Goal: Task Accomplishment & Management: Use online tool/utility

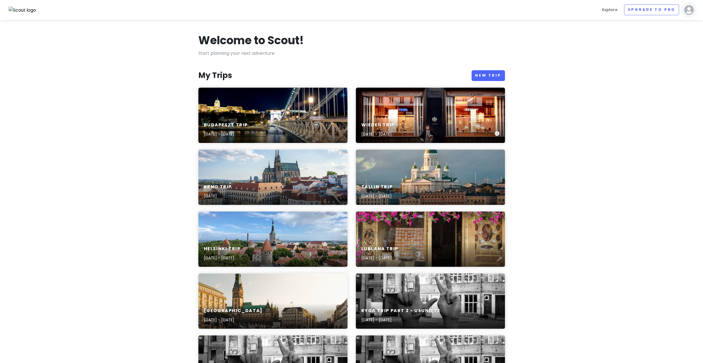
click at [403, 112] on div "Wiedeń Trip [DATE] - [DATE]" at bounding box center [430, 115] width 149 height 55
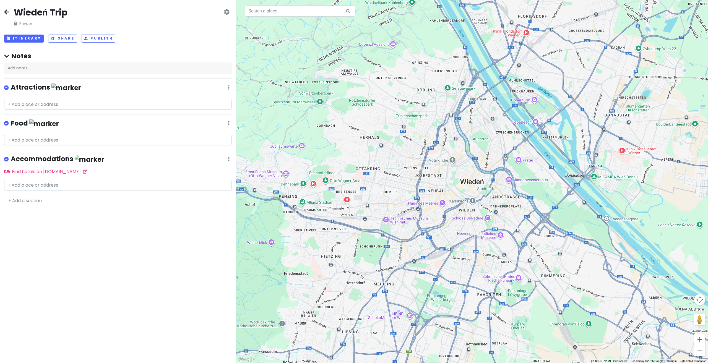
click at [8, 14] on icon at bounding box center [6, 12] width 5 height 4
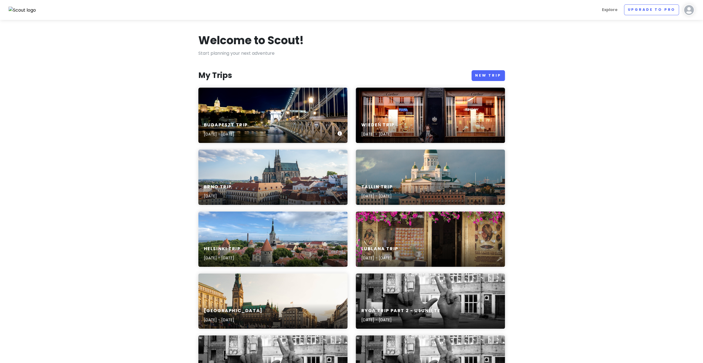
click at [272, 102] on div "Budapeszt Trip [DATE] - [DATE]" at bounding box center [272, 115] width 149 height 55
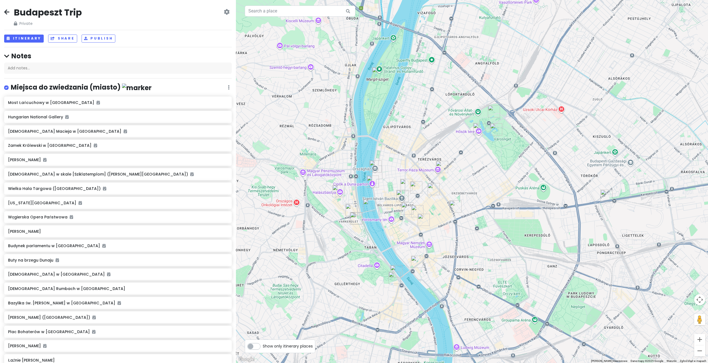
click at [9, 11] on div "Budapeszt Trip Private Change Dates Make a Copy Delete Trip Go Pro ⚡️ Give Feed…" at bounding box center [117, 17] width 227 height 20
click at [71, 85] on h4 "Miejsca do zwiedzania (miasto)" at bounding box center [81, 87] width 141 height 9
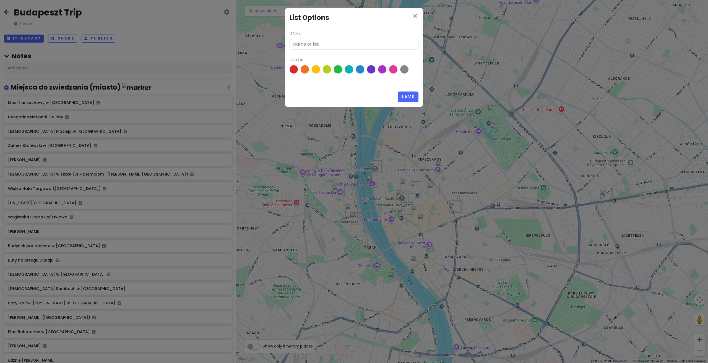
type input "Miejsca do zwiedzania (miasto)"
drag, startPoint x: 367, startPoint y: 48, endPoint x: 266, endPoint y: 43, distance: 100.8
click at [266, 43] on div "close List Options Name [PERSON_NAME] do zwiedzania (miasto) Color Save" at bounding box center [354, 181] width 708 height 363
click at [409, 99] on button "Save" at bounding box center [407, 96] width 21 height 11
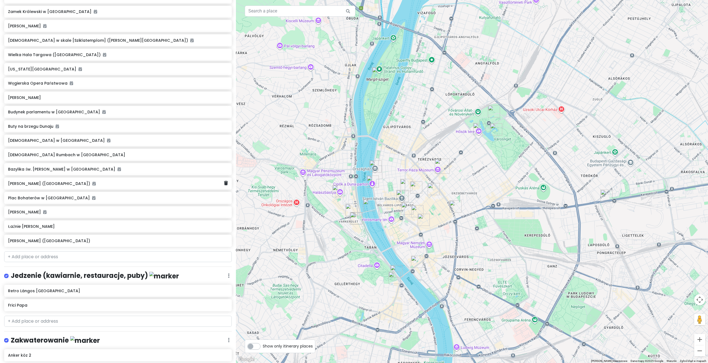
scroll to position [193, 0]
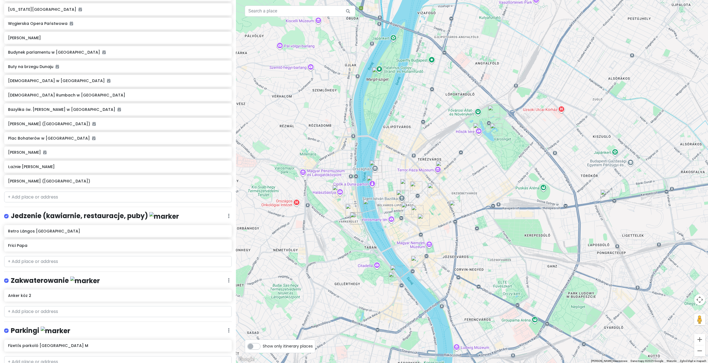
click at [36, 214] on h4 "Jedzenie (kawiarnie, restauracje, puby)" at bounding box center [95, 215] width 168 height 9
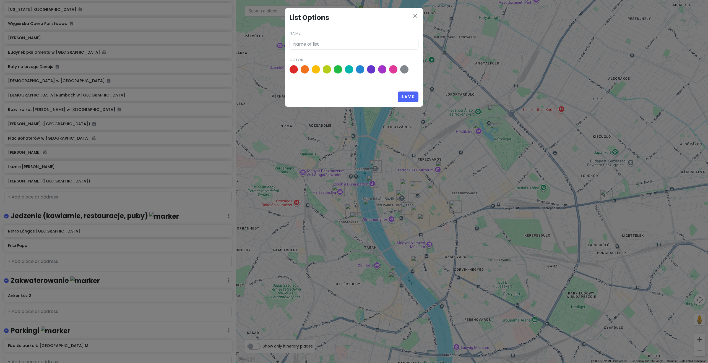
type input "Jedzenie (kawiarnie, restauracje, puby)"
drag, startPoint x: 381, startPoint y: 41, endPoint x: 276, endPoint y: 39, distance: 105.1
click at [276, 39] on div "close List Options Name Jedzenie (kawiarnie, restauracje, puby) Color Save" at bounding box center [354, 181] width 708 height 363
drag, startPoint x: 415, startPoint y: 97, endPoint x: 379, endPoint y: 87, distance: 36.8
click at [414, 97] on button "Save" at bounding box center [407, 96] width 21 height 11
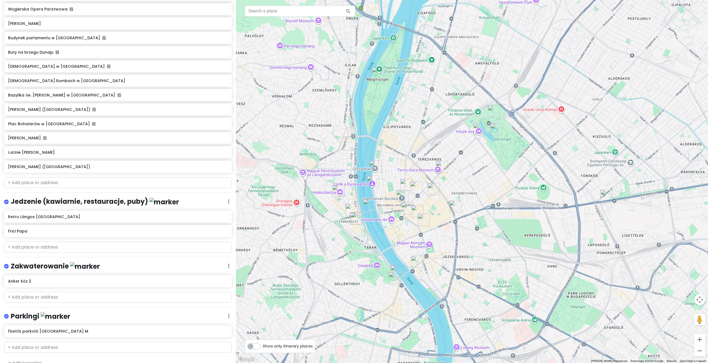
scroll to position [215, 0]
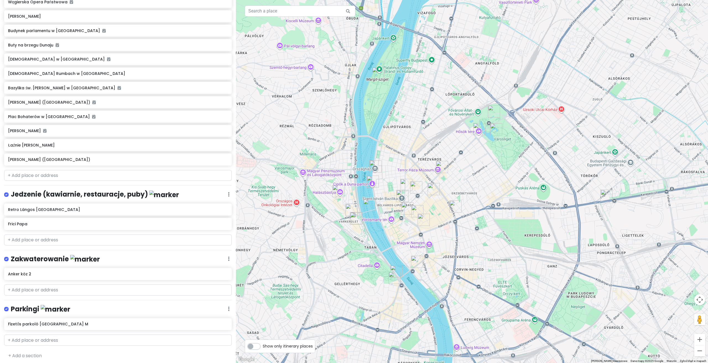
click at [42, 257] on h4 "Zakwaterowanie" at bounding box center [55, 259] width 89 height 9
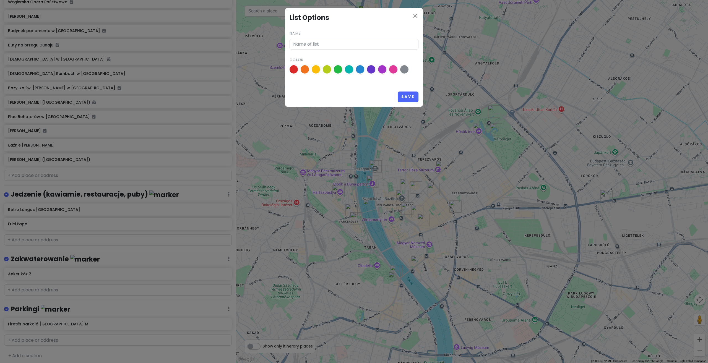
type input "Zakwaterowanie"
drag, startPoint x: 335, startPoint y: 44, endPoint x: 270, endPoint y: 44, distance: 65.0
click at [237, 35] on div "close List Options Name Zakwaterowanie Color Save" at bounding box center [354, 181] width 708 height 363
drag, startPoint x: 412, startPoint y: 95, endPoint x: 334, endPoint y: 81, distance: 79.9
click at [411, 95] on button "Save" at bounding box center [407, 96] width 21 height 11
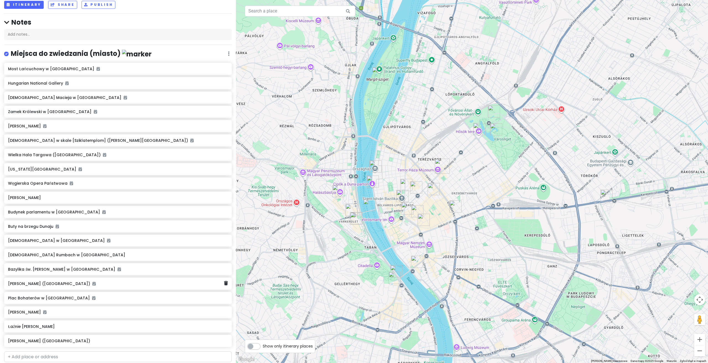
scroll to position [0, 0]
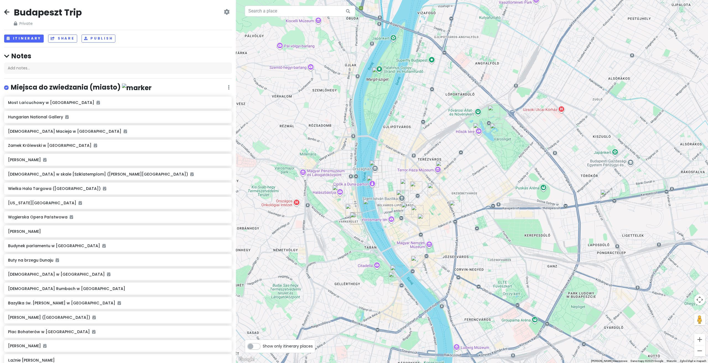
click at [8, 11] on icon at bounding box center [6, 12] width 5 height 4
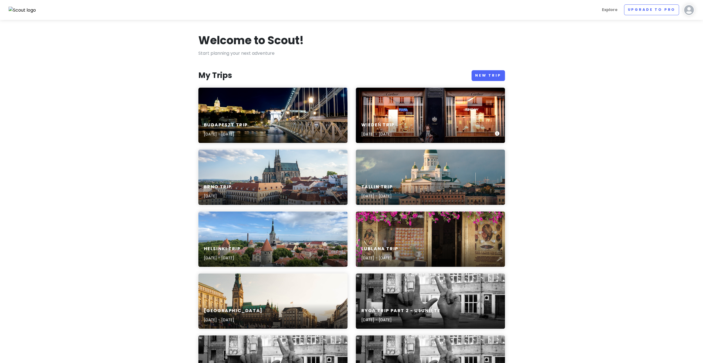
click at [407, 117] on div "Wiedeń Trip [DATE] - [DATE]" at bounding box center [430, 130] width 149 height 26
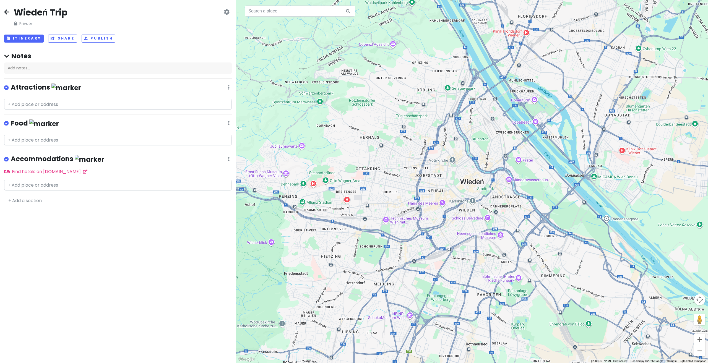
click at [38, 84] on h4 "Attractions" at bounding box center [46, 87] width 70 height 9
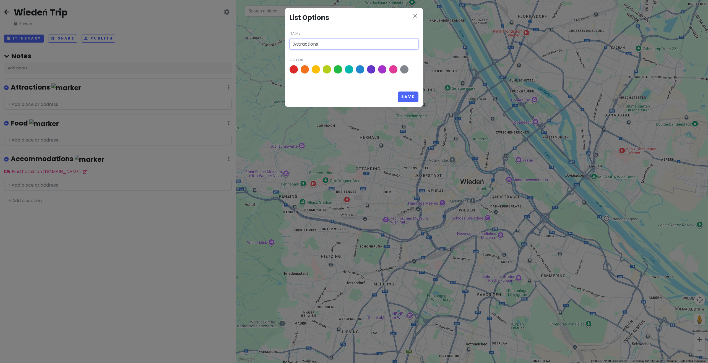
drag, startPoint x: 337, startPoint y: 46, endPoint x: 288, endPoint y: 49, distance: 49.1
click at [255, 36] on div "close List Options Name Attractions Color Save" at bounding box center [354, 181] width 708 height 363
paste input "Miejsca do zwiedzania (miasto)"
type input "Miejsca do zwiedzania (miasto)"
click at [408, 98] on button "Save" at bounding box center [407, 96] width 21 height 11
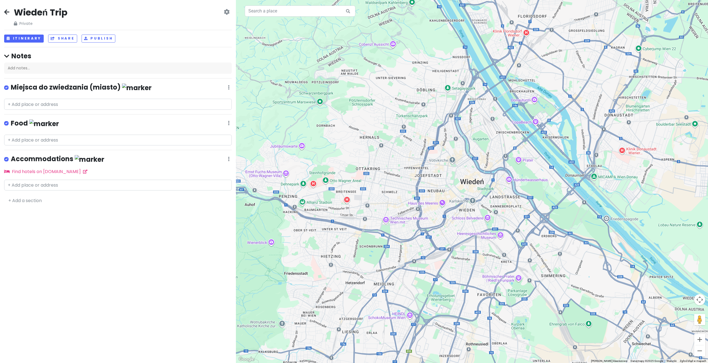
click at [19, 125] on h4 "Food" at bounding box center [35, 123] width 48 height 9
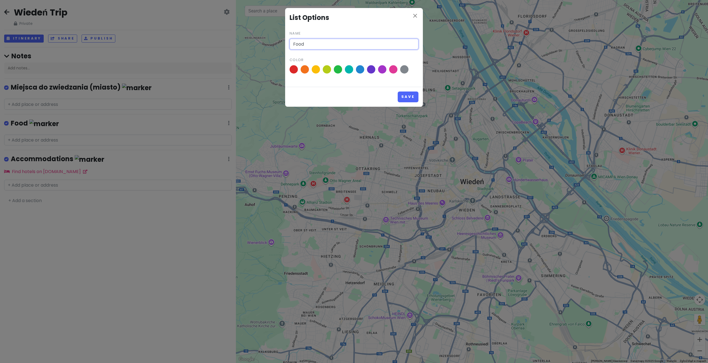
drag, startPoint x: 327, startPoint y: 47, endPoint x: 305, endPoint y: 52, distance: 23.3
click at [263, 35] on div "close List Options Name Food Color Save" at bounding box center [354, 181] width 708 height 363
paste input "Jedzenie (kawiarnie, restauracje, puby)"
type input "Jedzenie (kawiarnie, restauracje, puby)"
click at [408, 93] on button "Save" at bounding box center [407, 96] width 21 height 11
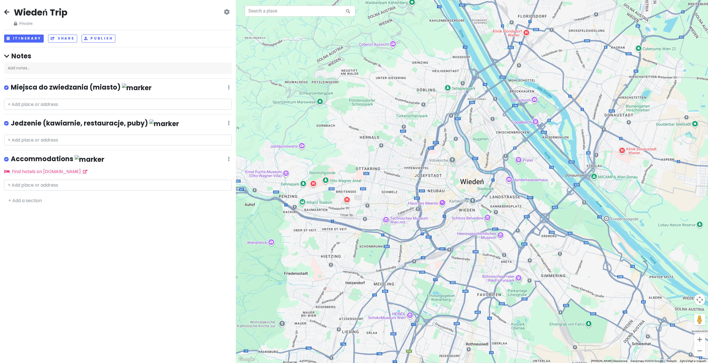
click at [52, 158] on h4 "Accommodations" at bounding box center [57, 159] width 93 height 9
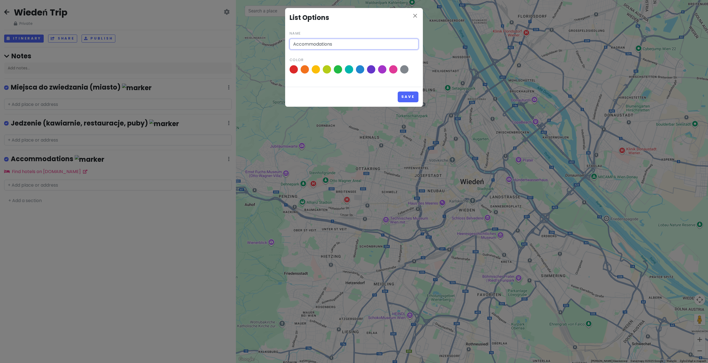
drag, startPoint x: 339, startPoint y: 43, endPoint x: 267, endPoint y: 34, distance: 72.1
click at [268, 34] on div "close List Options Name Accommodations Color Save" at bounding box center [354, 181] width 708 height 363
paste input "Zakwaterowanie"
type input "Zakwaterowanie"
click at [415, 94] on button "Save" at bounding box center [407, 96] width 21 height 11
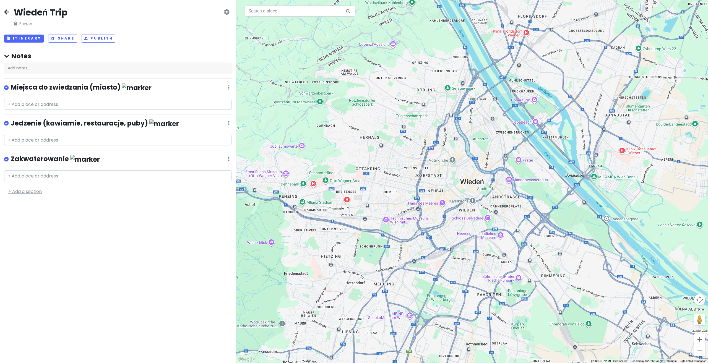
click at [34, 189] on link "+ Add a section" at bounding box center [24, 191] width 33 height 6
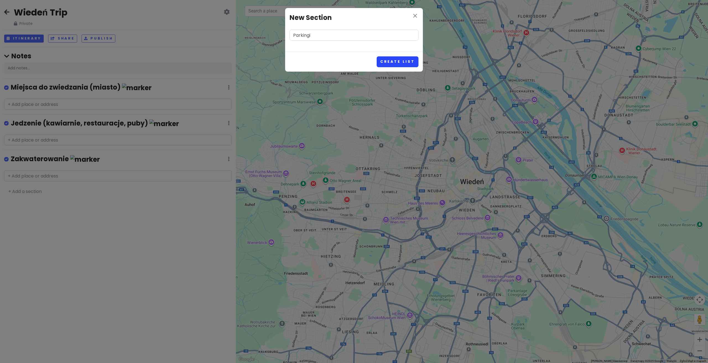
type input "Parkingi"
click at [402, 57] on button "Create List" at bounding box center [397, 61] width 42 height 11
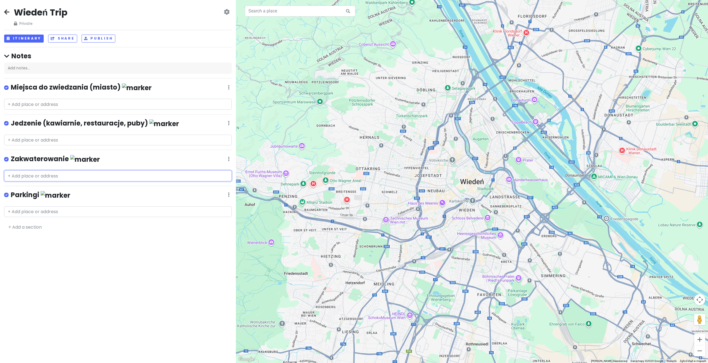
click at [59, 172] on input "text" at bounding box center [117, 175] width 227 height 11
paste input "Senator Hotel Vienna"
type input "Senator Hotel Vienna"
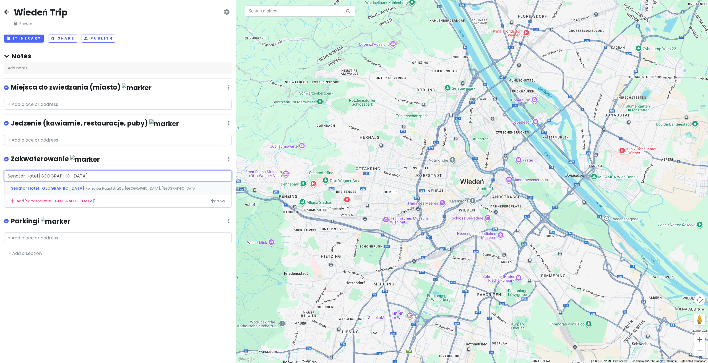
click at [67, 184] on div "Senator Hotel Vienna Hernalser Hauptstraße, Wiedeń, Austria" at bounding box center [117, 188] width 227 height 13
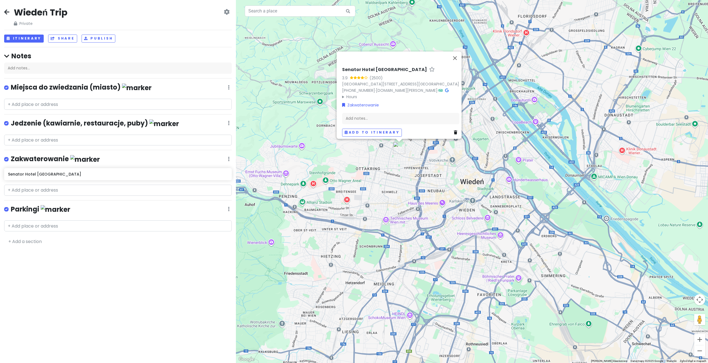
click at [399, 172] on div "Senator Hotel Vienna 3.9 (2500) Hernalser Hauptstraße 105, 1170 Wien, Austria +…" at bounding box center [472, 181] width 472 height 363
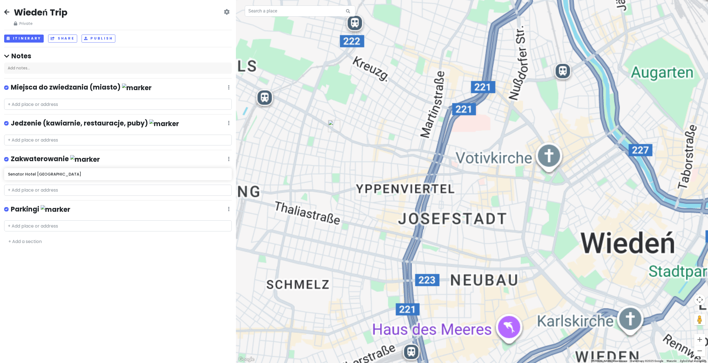
drag, startPoint x: 381, startPoint y: 133, endPoint x: 441, endPoint y: 195, distance: 87.0
click at [441, 195] on div at bounding box center [472, 181] width 472 height 363
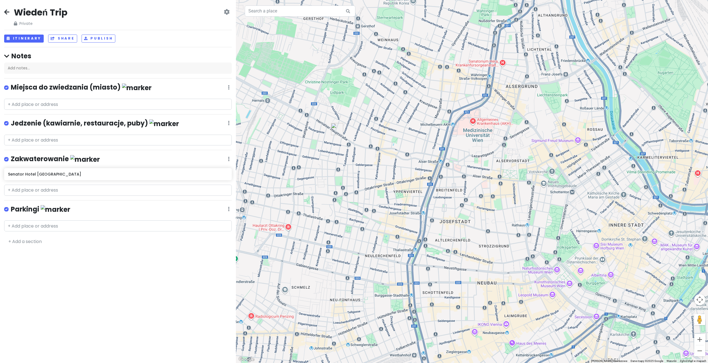
click at [335, 131] on img "Senator Hotel Vienna" at bounding box center [337, 129] width 12 height 12
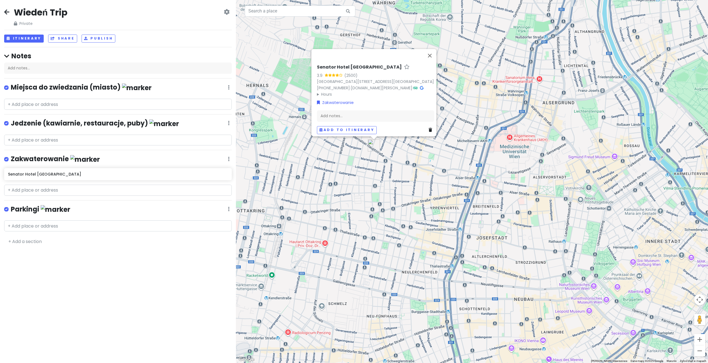
drag, startPoint x: 383, startPoint y: 163, endPoint x: 396, endPoint y: 168, distance: 14.0
click at [396, 168] on div "Senator Hotel Vienna 3.9 (2500) Hernalser Hauptstraße 105, 1170 Wien, Austria +…" at bounding box center [472, 181] width 472 height 363
click at [372, 167] on div "Senator Hotel Vienna 3.9 (2500) Hernalser Hauptstraße 105, 1170 Wien, Austria +…" at bounding box center [472, 181] width 472 height 363
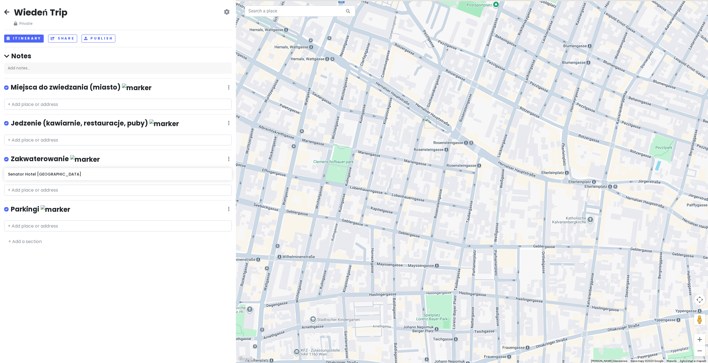
drag, startPoint x: 390, startPoint y: 134, endPoint x: 410, endPoint y: 163, distance: 34.7
click at [410, 163] on div at bounding box center [472, 181] width 472 height 363
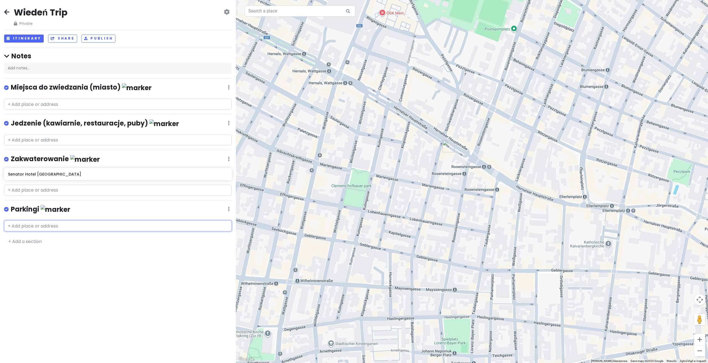
click at [53, 220] on input "text" at bounding box center [117, 225] width 227 height 11
paste input "Geblergasse 107 Parking"
type input "Geblergasse 107 Parking"
click at [51, 236] on span "Geblergasse 107 Parking" at bounding box center [44, 239] width 66 height 6
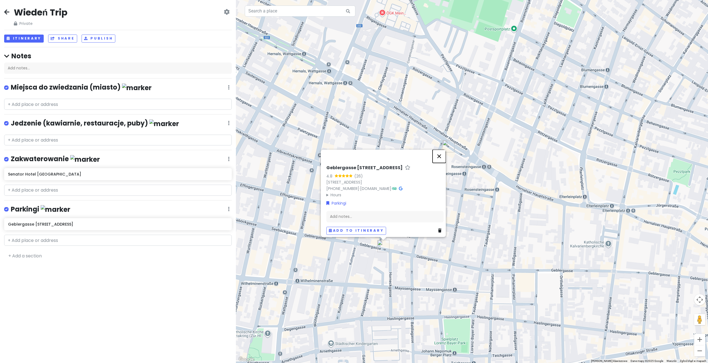
click at [442, 155] on button "Zamknij" at bounding box center [438, 156] width 13 height 13
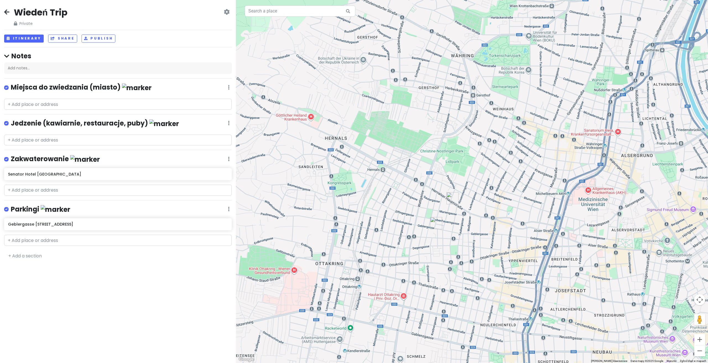
click at [465, 239] on div at bounding box center [472, 181] width 472 height 363
